Goal: Find specific page/section: Find specific page/section

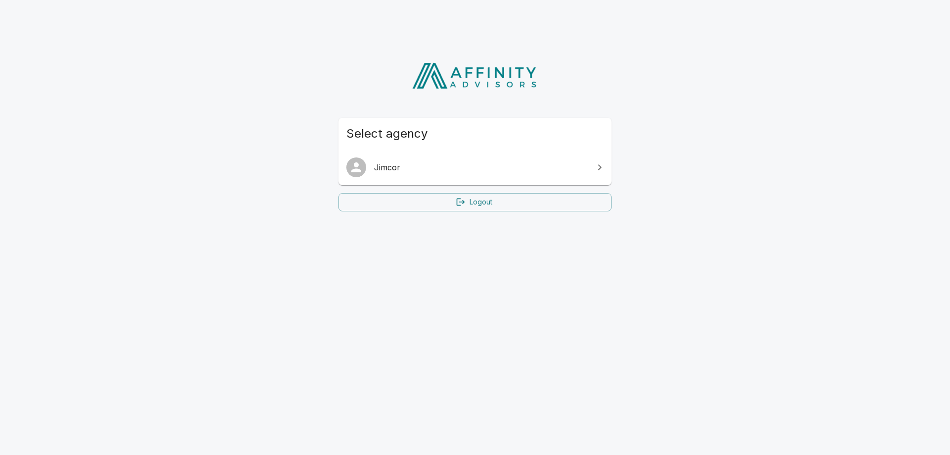
click at [400, 167] on span "Jimcor" at bounding box center [481, 167] width 214 height 12
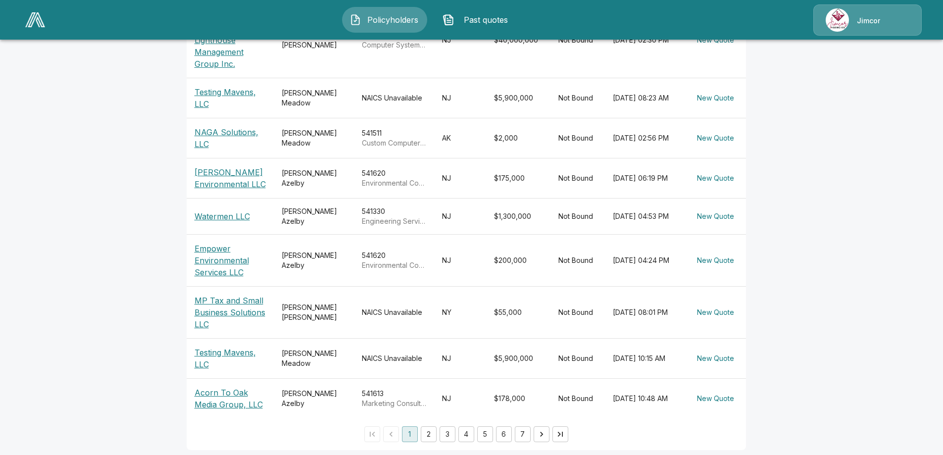
scroll to position [298, 0]
click at [436, 425] on button "2" at bounding box center [429, 433] width 16 height 16
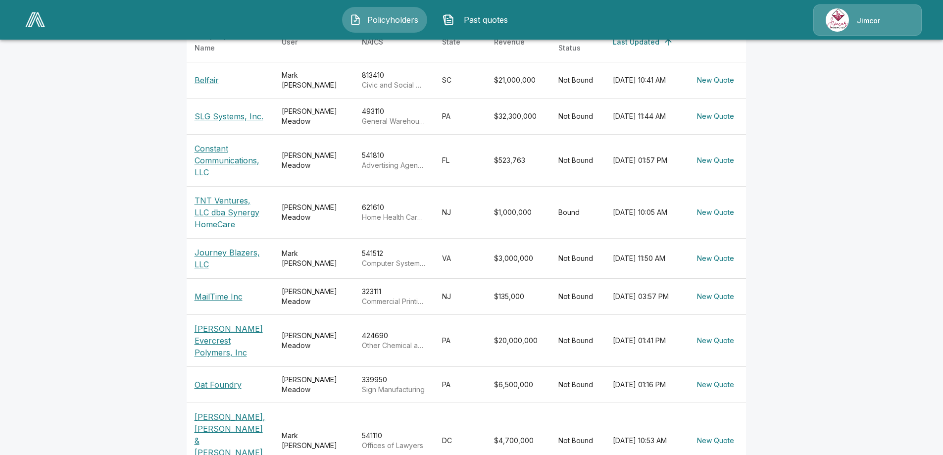
scroll to position [262, 0]
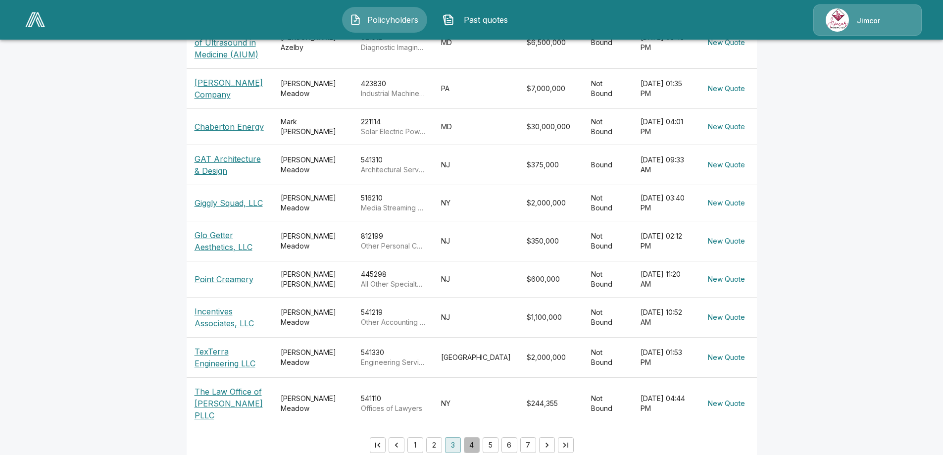
click at [477, 437] on button "4" at bounding box center [472, 445] width 16 height 16
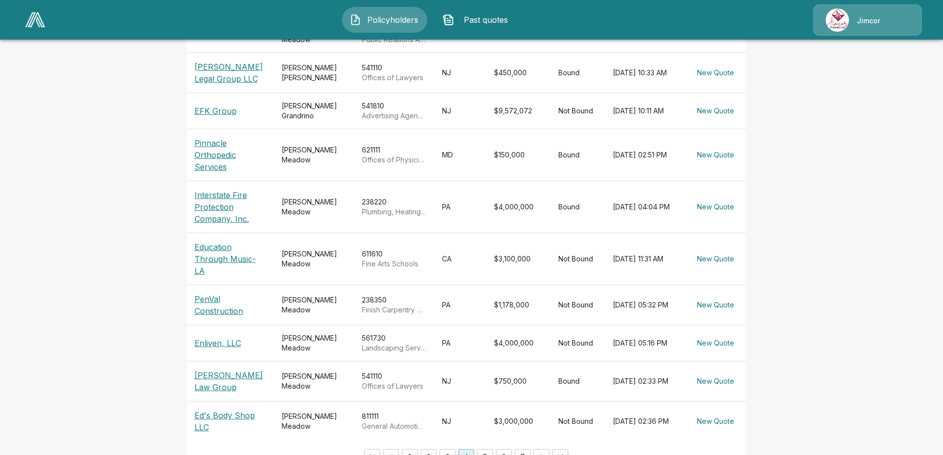
click at [396, 452] on icon "Go to previous page" at bounding box center [391, 457] width 10 height 10
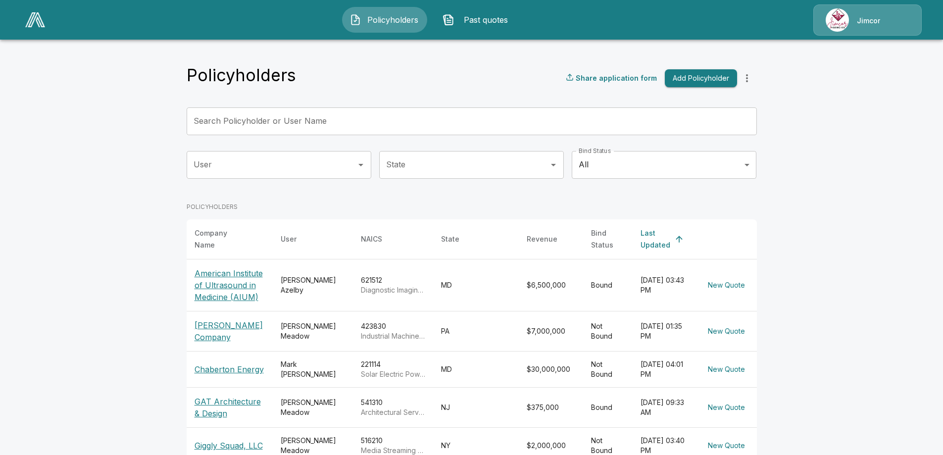
click at [222, 267] on p "American Institute of Ultrasound in Medicine (AIUM)" at bounding box center [229, 285] width 70 height 36
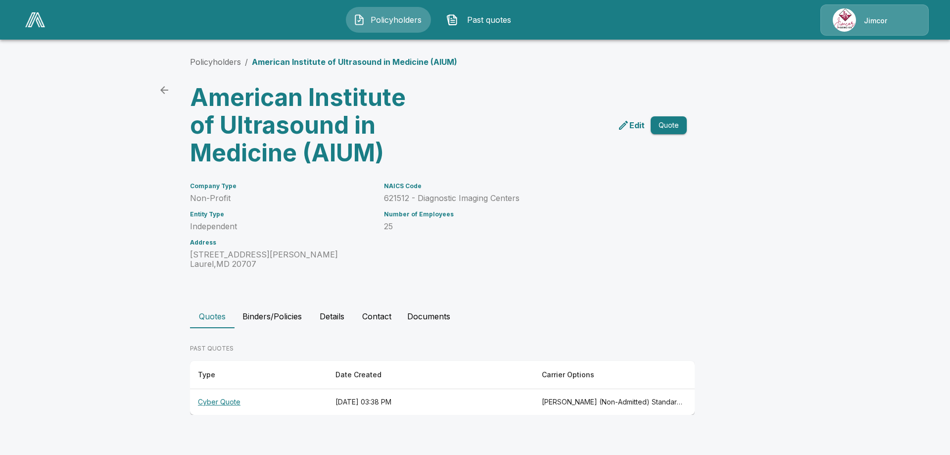
click at [160, 89] on icon "back" at bounding box center [164, 90] width 12 height 12
